Goal: Complete application form

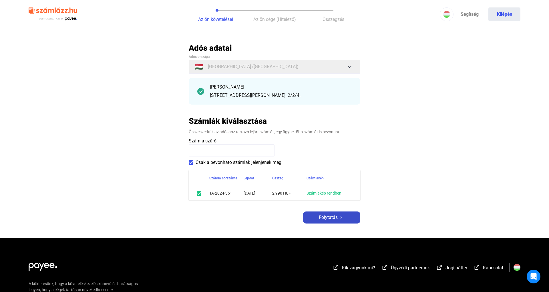
click at [325, 220] on span "Folytatás" at bounding box center [328, 217] width 19 height 7
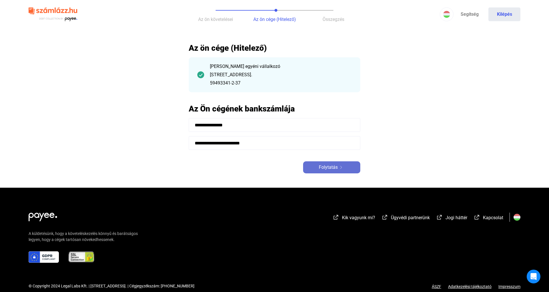
click at [328, 169] on span "Folytatás" at bounding box center [328, 167] width 19 height 7
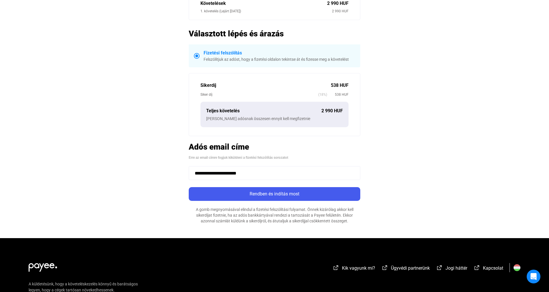
scroll to position [146, 0]
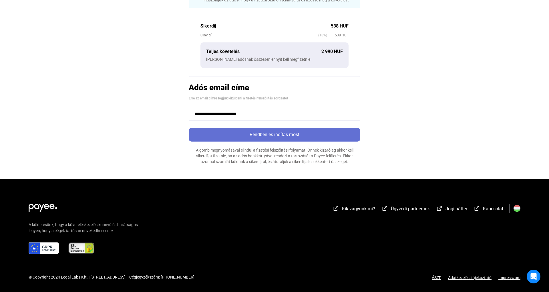
click at [282, 139] on button "Rendben és indítás most" at bounding box center [275, 135] width 172 height 14
